Goal: Find specific page/section: Find specific page/section

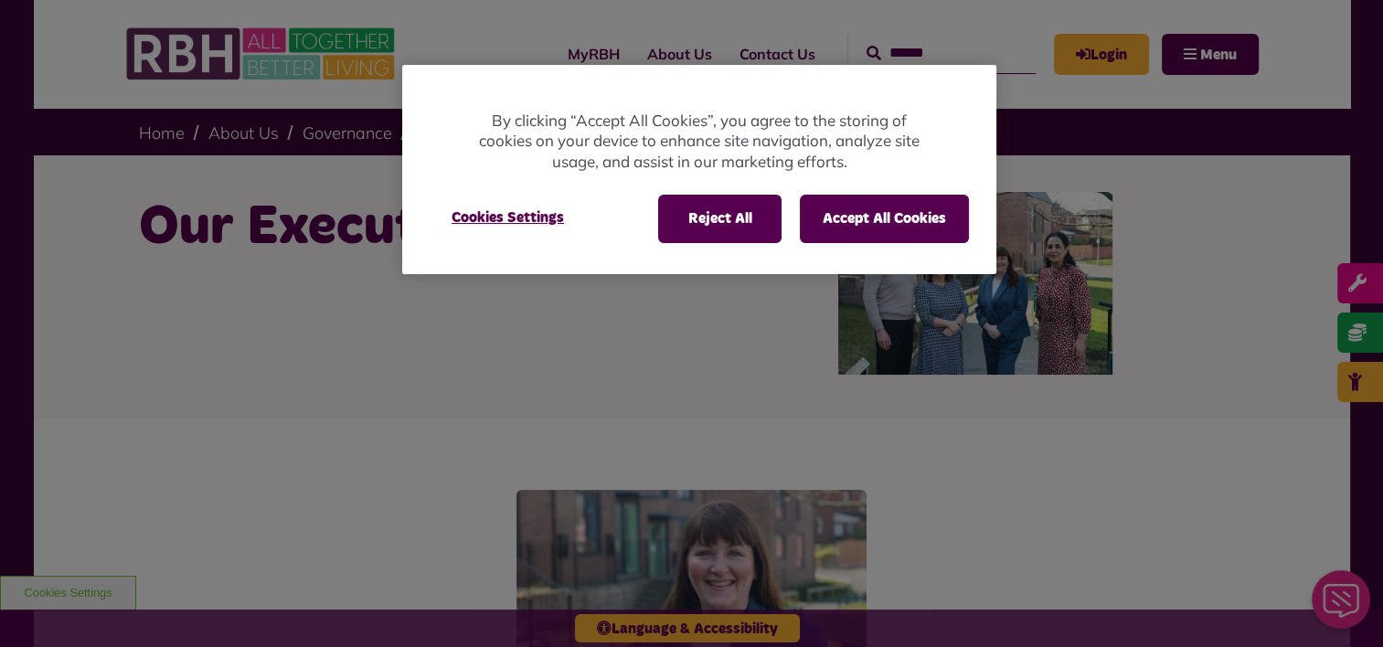
drag, startPoint x: 1067, startPoint y: 524, endPoint x: 935, endPoint y: 390, distance: 188.2
click at [935, 390] on div at bounding box center [691, 323] width 1383 height 647
click at [933, 230] on button "Accept All Cookies" at bounding box center [884, 219] width 169 height 48
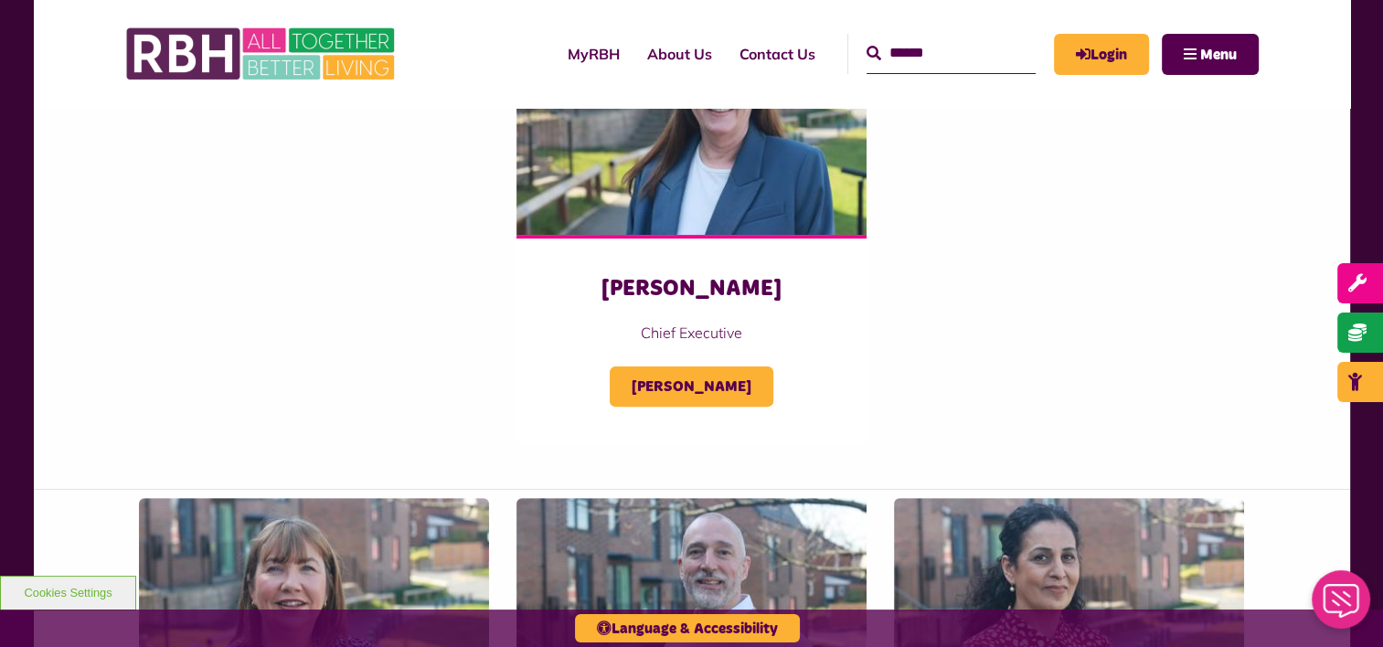
scroll to position [475, 0]
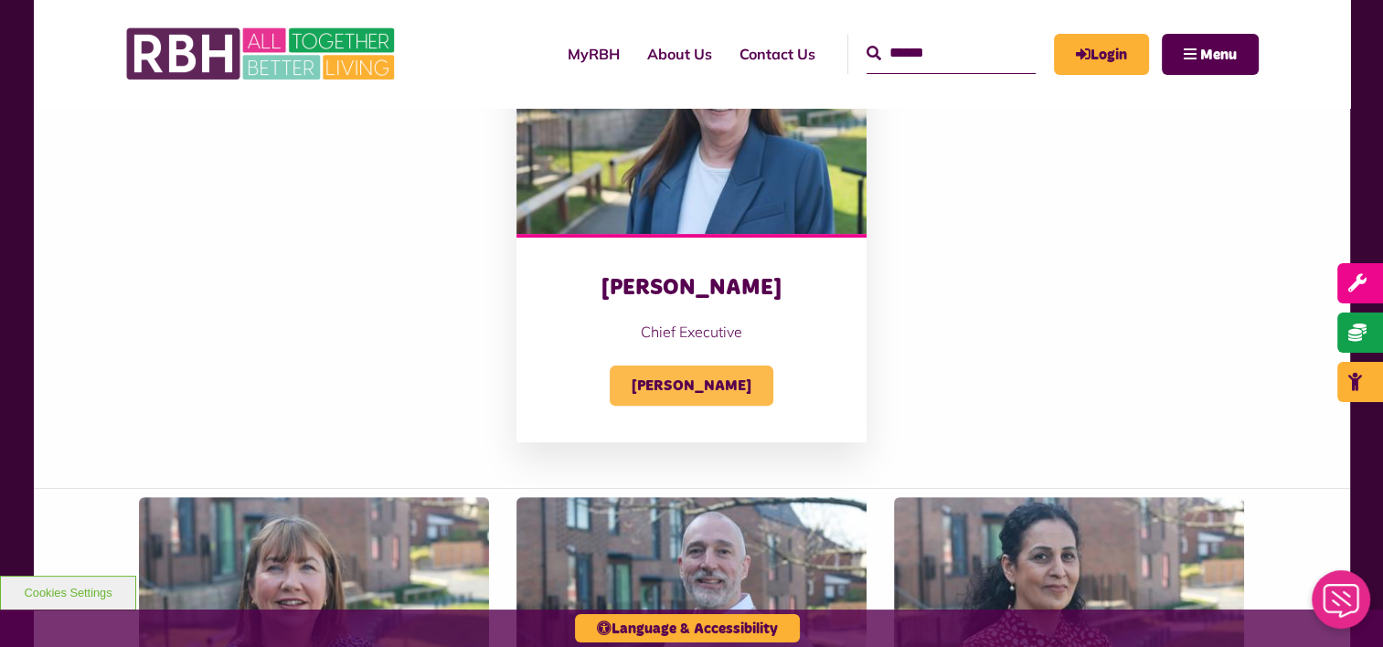
click at [739, 396] on span "[PERSON_NAME]" at bounding box center [692, 386] width 164 height 40
